Goal: Download file/media

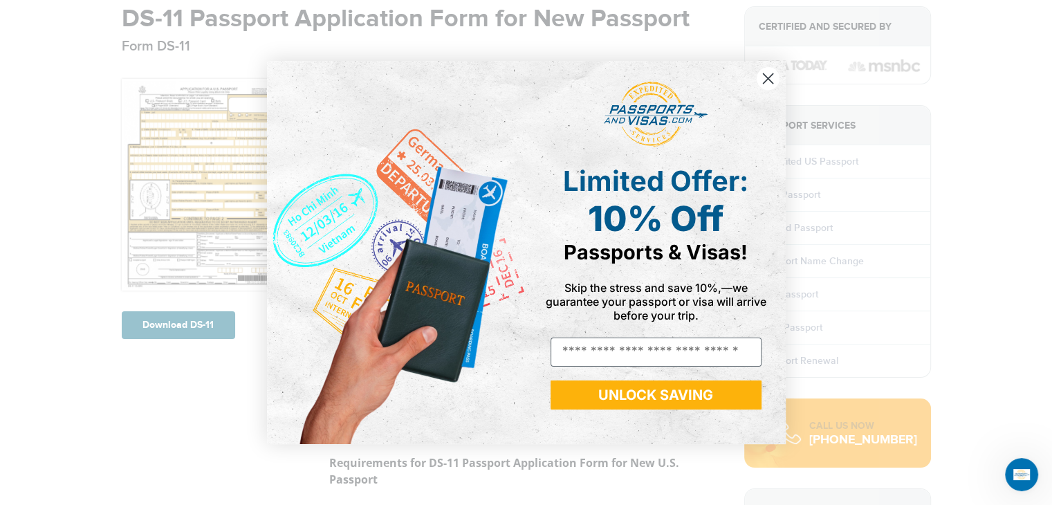
click at [773, 76] on circle "Close dialog" at bounding box center [767, 78] width 23 height 23
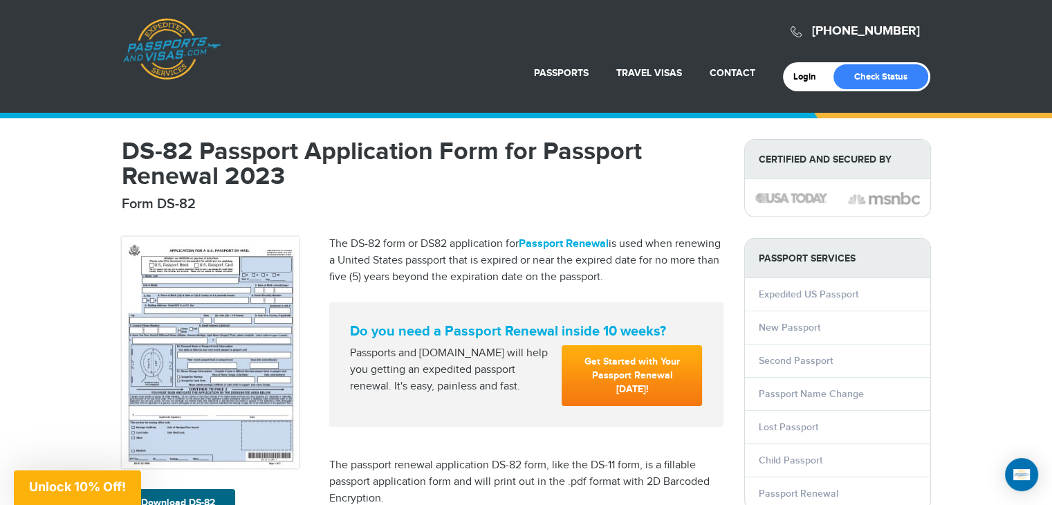
click at [219, 373] on img at bounding box center [210, 353] width 177 height 232
